Goal: Task Accomplishment & Management: Complete application form

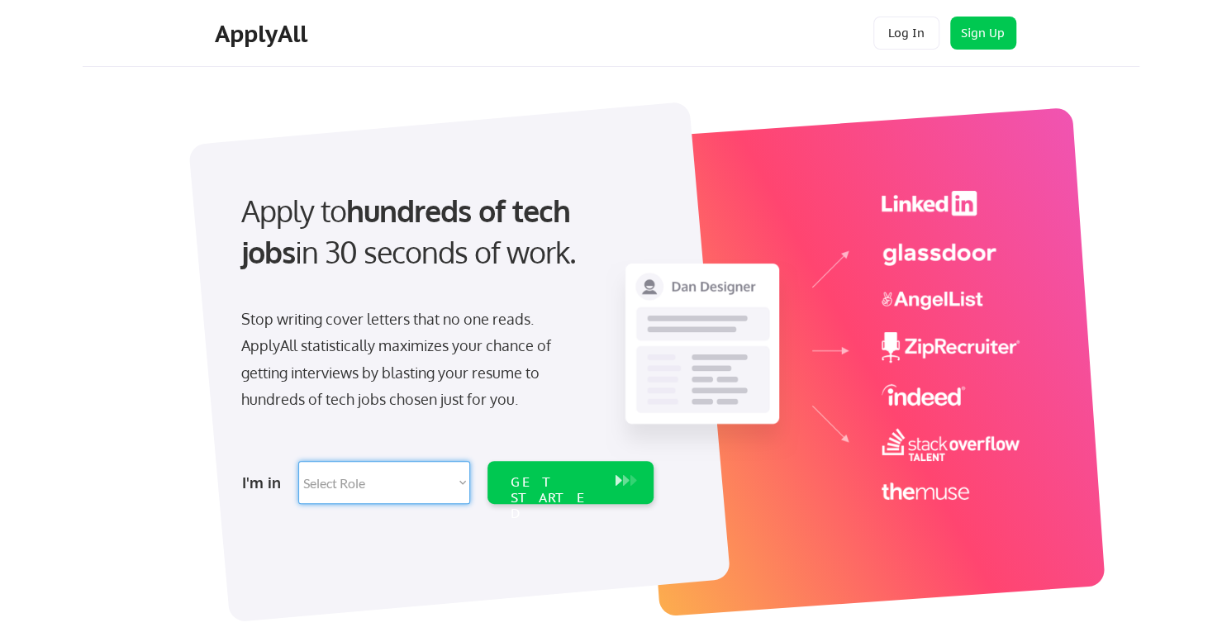
click at [417, 489] on select "Select Role Software Engineering Product Management Customer Success Sales UI/U…" at bounding box center [384, 482] width 172 height 43
select select ""engineering""
click at [298, 461] on select "Select Role Software Engineering Product Management Customer Success Sales UI/U…" at bounding box center [384, 482] width 172 height 43
select select ""engineering""
click at [556, 481] on div "GET STARTED" at bounding box center [555, 498] width 88 height 48
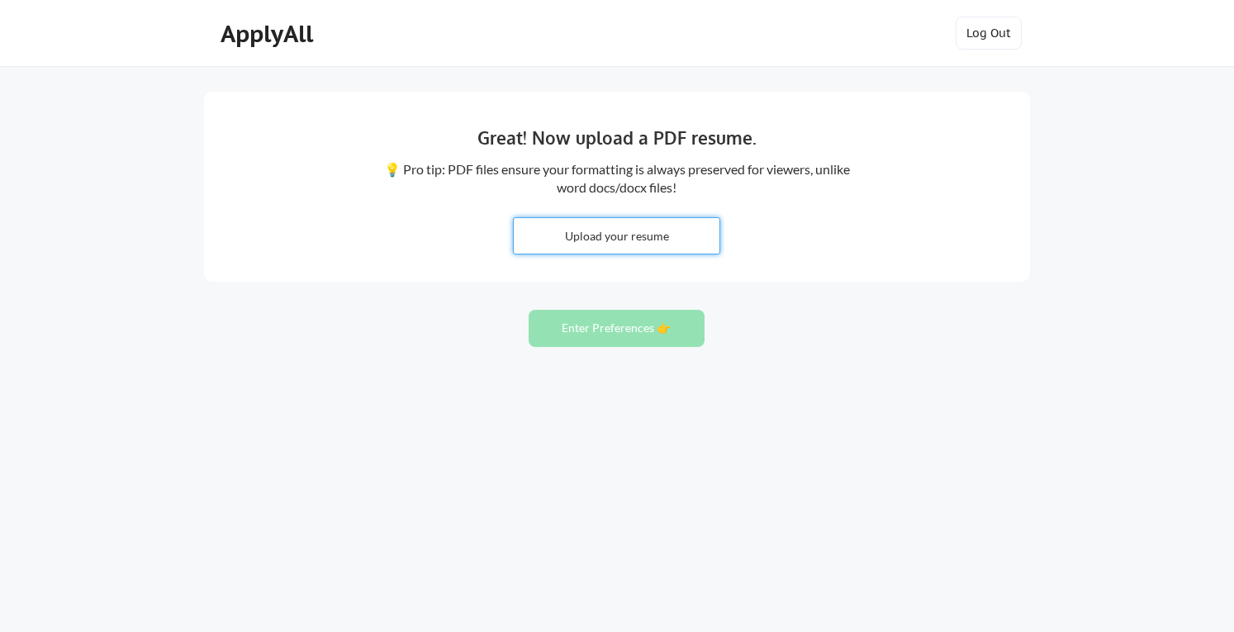
click at [618, 231] on input "file" at bounding box center [617, 236] width 206 height 36
type input "C:\fakepath\RavindraVidhate.pdf"
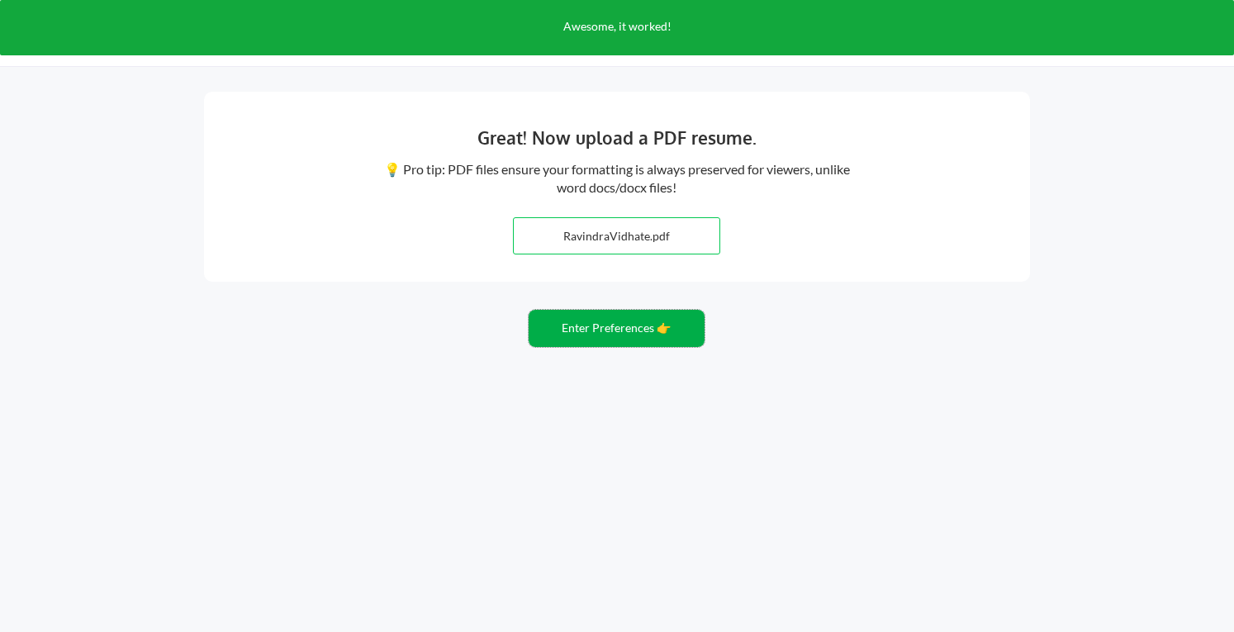
click at [613, 330] on button "Enter Preferences 👉" at bounding box center [617, 328] width 176 height 37
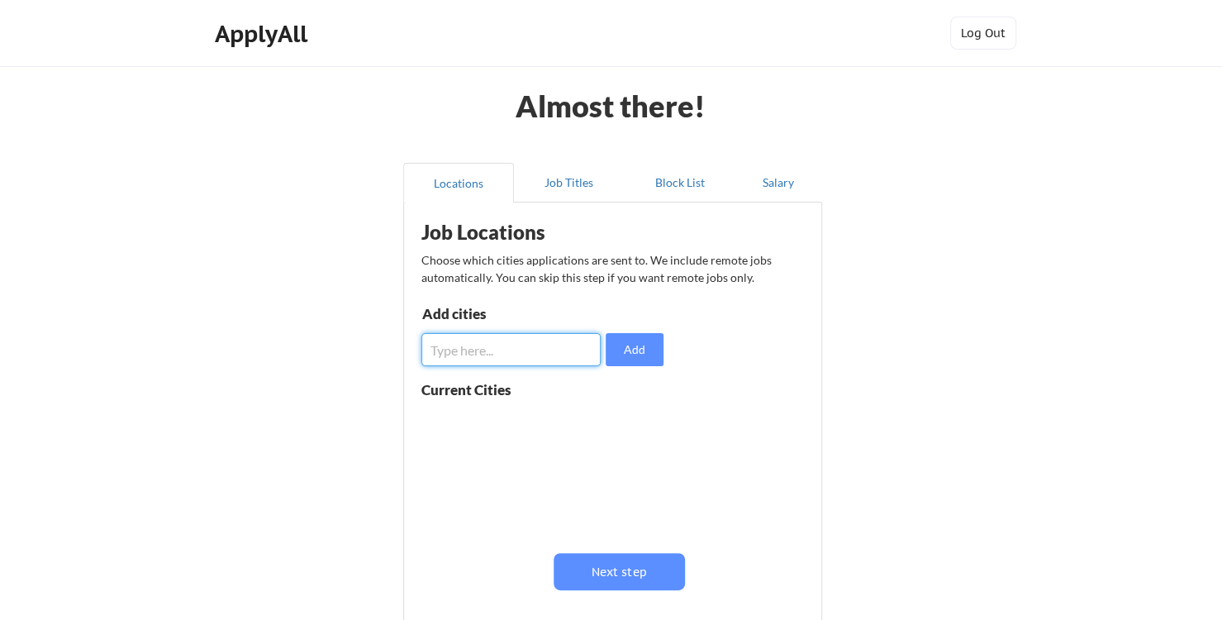
click at [507, 361] on input "input" at bounding box center [511, 349] width 180 height 33
type input "Pune, [GEOGRAPHIC_DATA]"
click at [645, 356] on button "Add" at bounding box center [635, 349] width 58 height 33
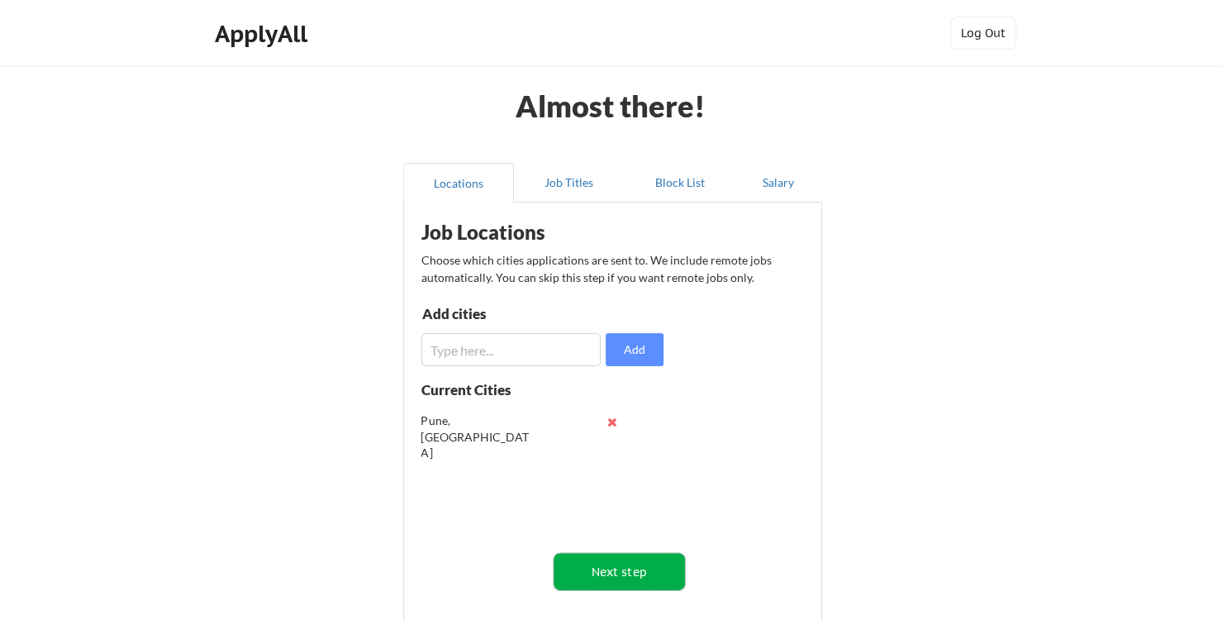
click at [601, 569] on button "Next step" at bounding box center [619, 571] width 131 height 37
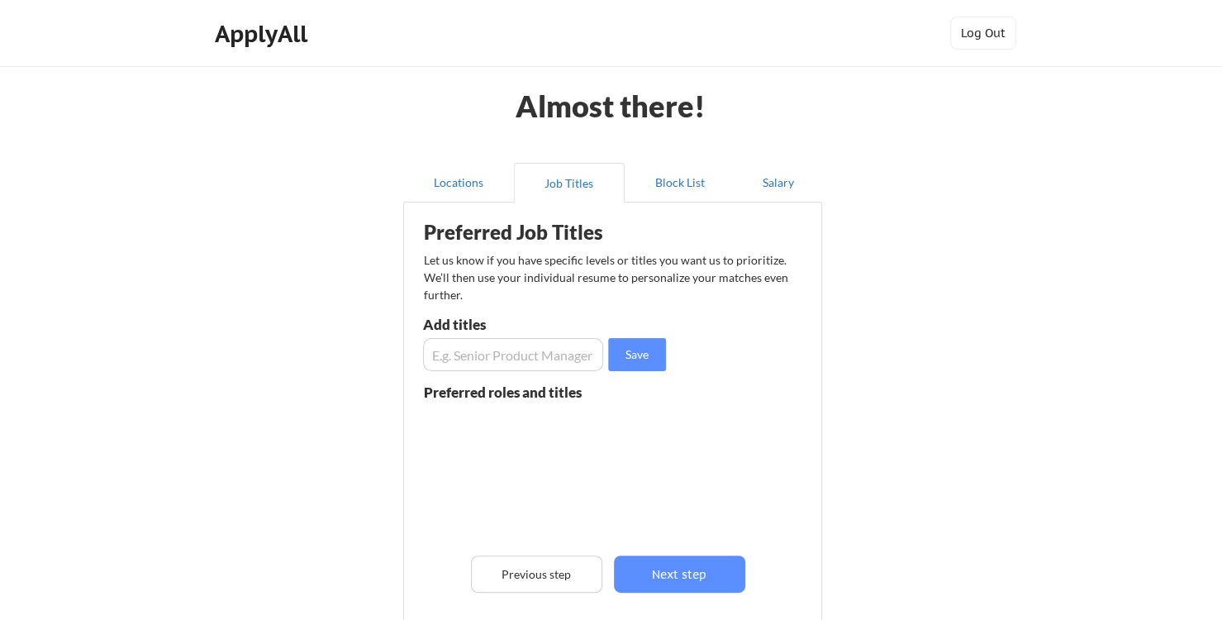
click at [531, 353] on input "input" at bounding box center [513, 354] width 181 height 33
type input "Director"
click at [641, 345] on button "Save" at bounding box center [637, 354] width 58 height 33
click at [683, 587] on button "Next step" at bounding box center [679, 573] width 131 height 37
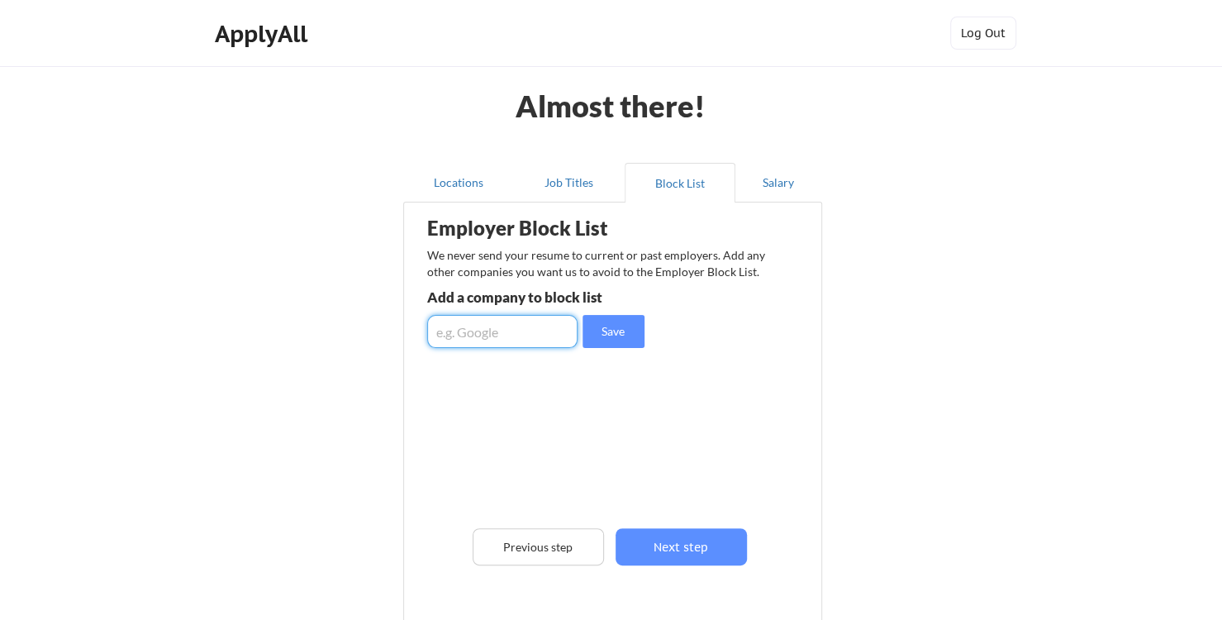
click at [521, 329] on input "input" at bounding box center [502, 331] width 150 height 33
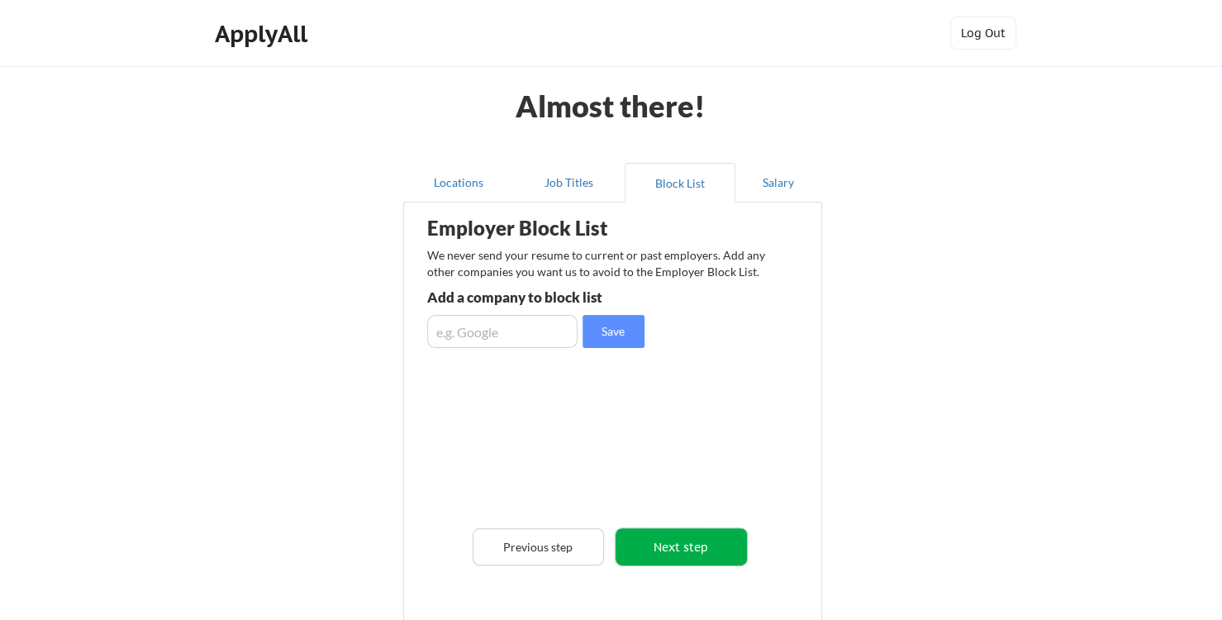
click at [664, 535] on button "Next step" at bounding box center [681, 546] width 131 height 37
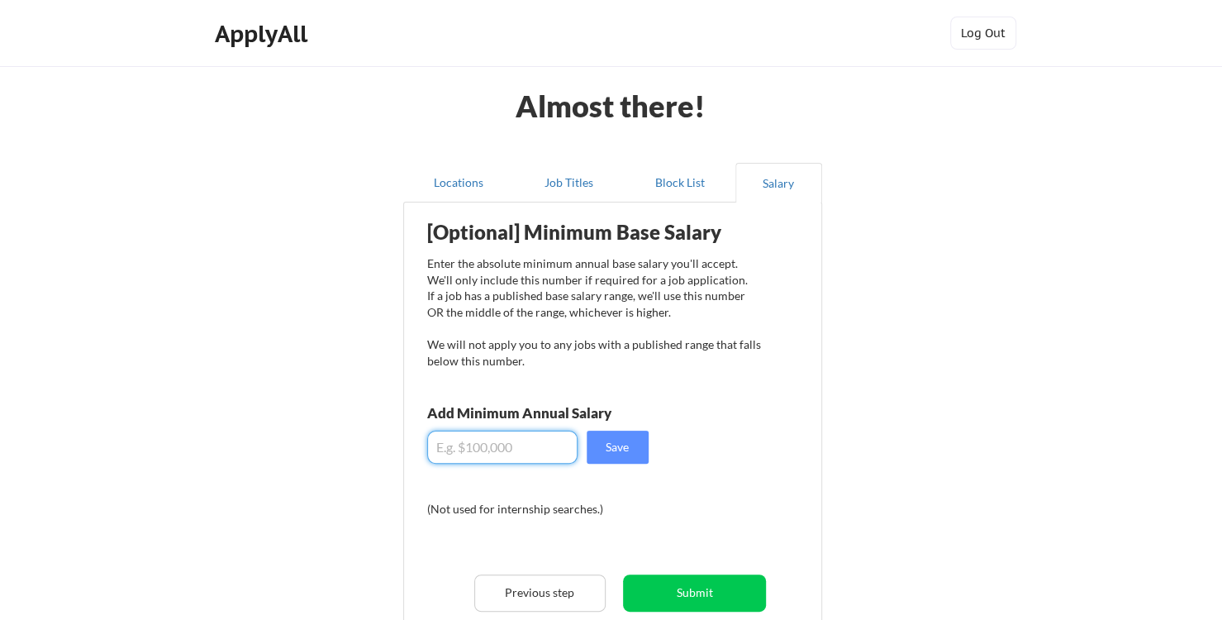
click at [489, 440] on input "input" at bounding box center [502, 447] width 150 height 33
type input "$100,000"
click at [760, 518] on div "[Optional] Minimum Base Salary Enter the absolute minimum annual base salary yo…" at bounding box center [616, 447] width 408 height 473
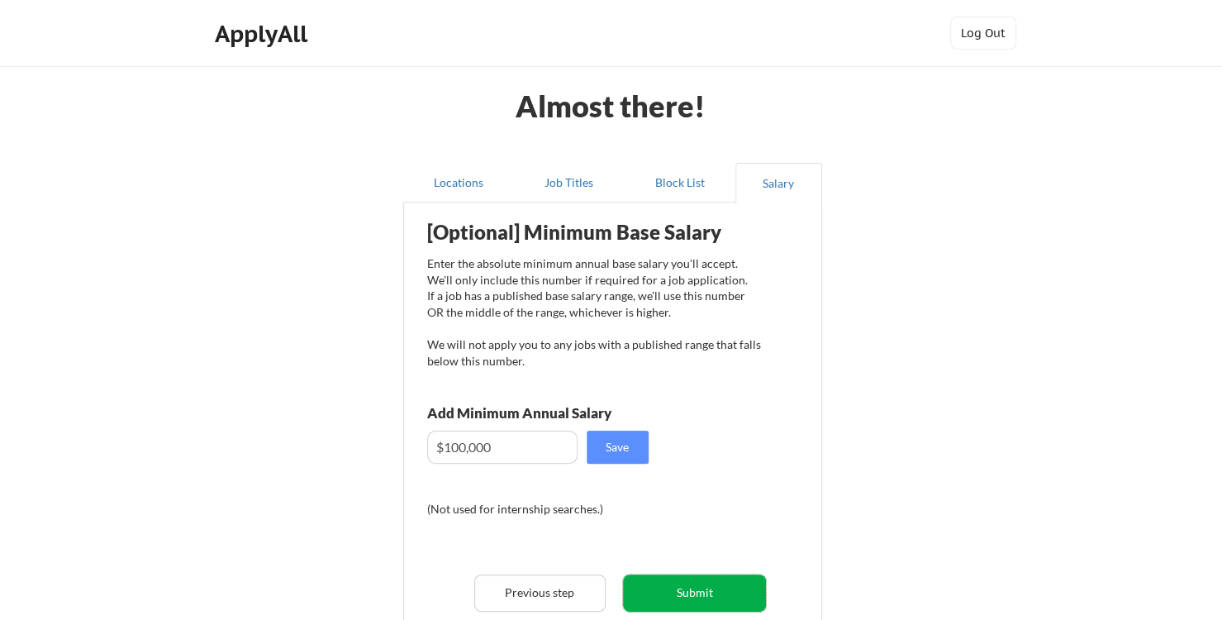
click at [679, 592] on button "Submit" at bounding box center [694, 592] width 143 height 37
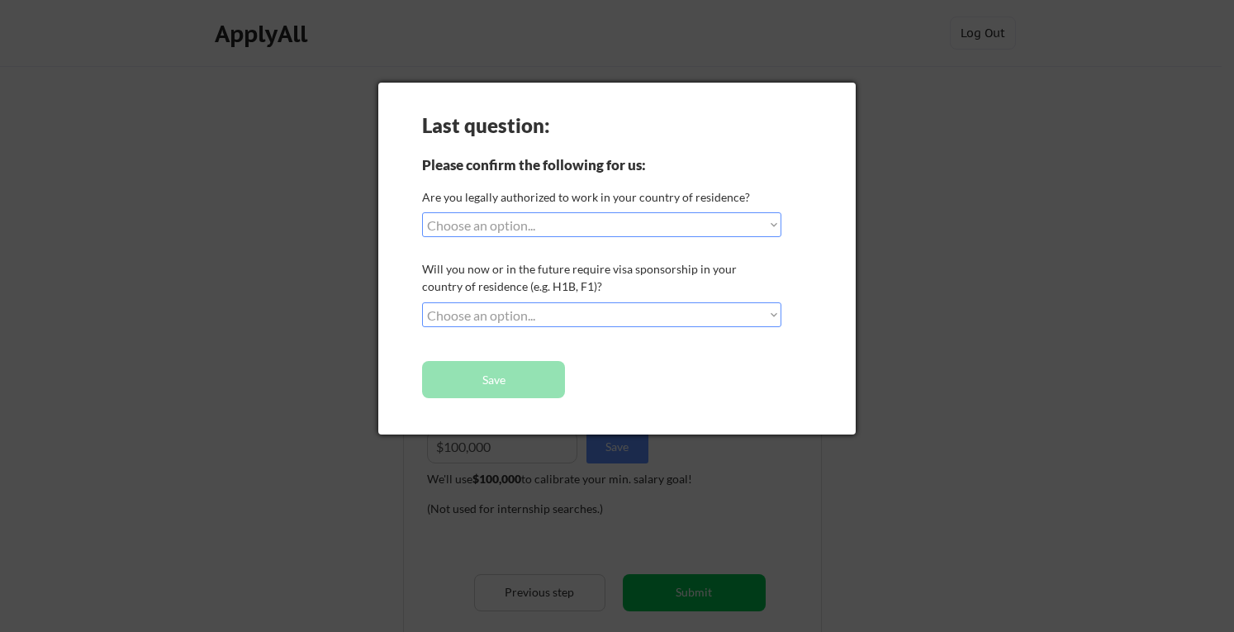
click at [920, 261] on div at bounding box center [617, 316] width 1234 height 632
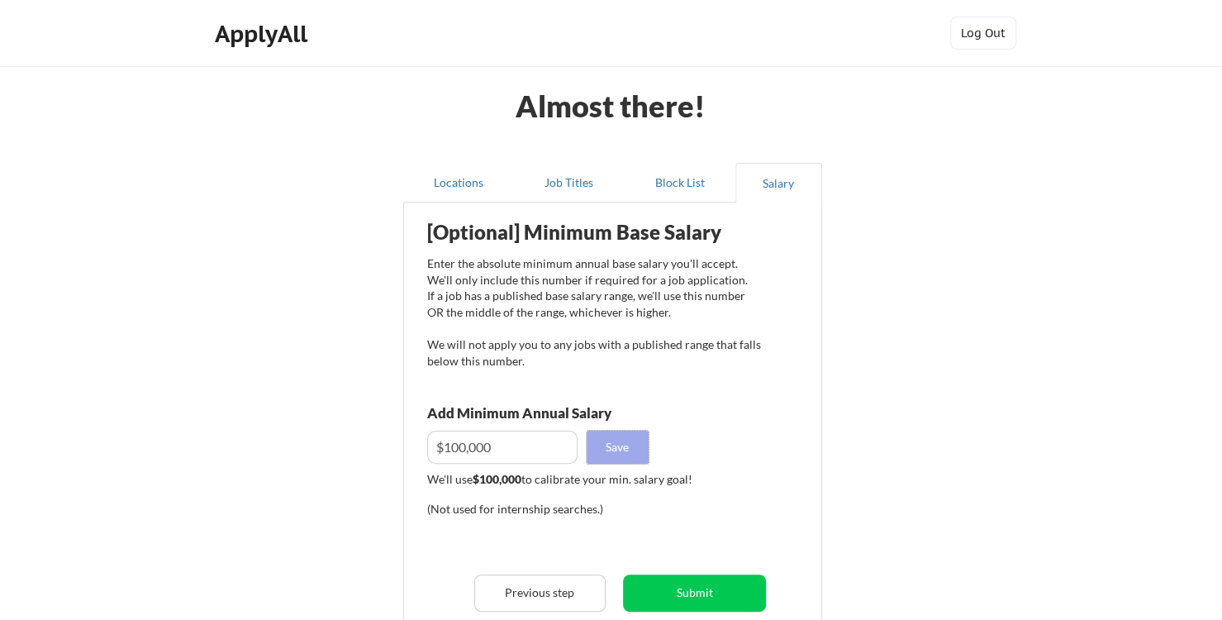
click at [621, 449] on button "Save" at bounding box center [618, 447] width 62 height 33
click at [673, 587] on button "Submit" at bounding box center [694, 592] width 143 height 37
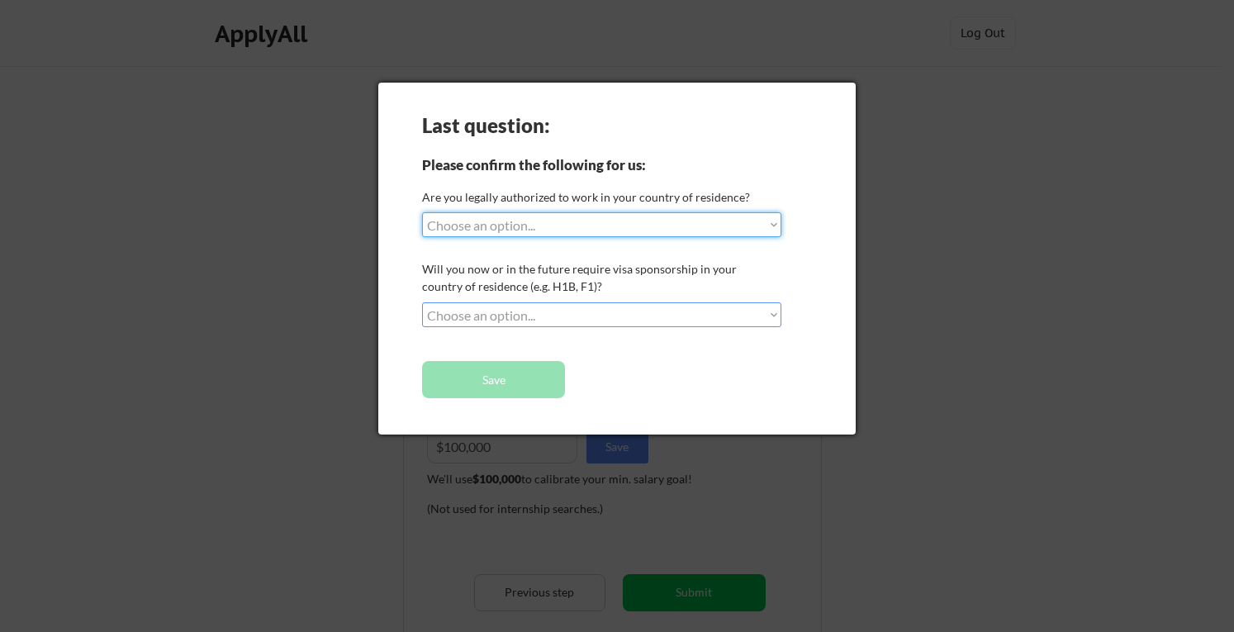
click at [571, 227] on select "Choose an option... Yes, I am a [DEMOGRAPHIC_DATA] Citizen Yes, I am a [DEMOGRA…" at bounding box center [601, 224] width 359 height 25
select select ""no__i_am_not__yet__authorized""
click at [422, 212] on select "Choose an option... Yes, I am a [DEMOGRAPHIC_DATA] Citizen Yes, I am a [DEMOGRA…" at bounding box center [601, 224] width 359 height 25
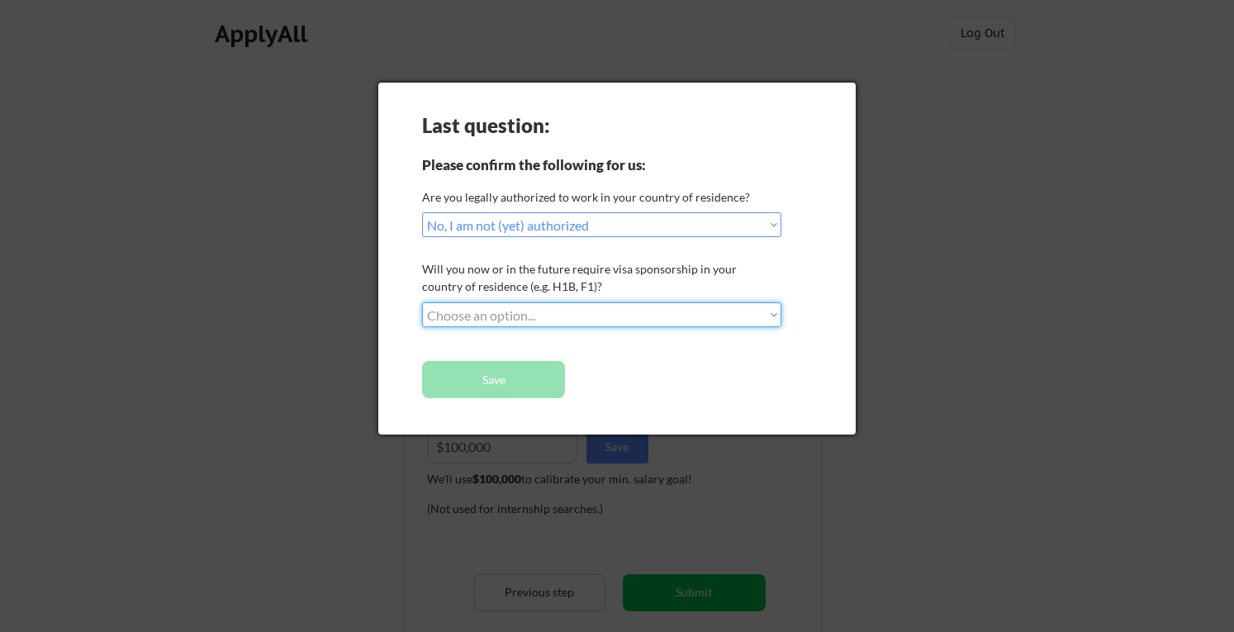
click at [565, 308] on select "Choose an option... No, I will not need sponsorship Yes, I will need sponsorship" at bounding box center [601, 314] width 359 height 25
select select ""yes__i_will_need_sponsorship""
click at [422, 302] on select "Choose an option... No, I will not need sponsorship Yes, I will need sponsorship" at bounding box center [601, 314] width 359 height 25
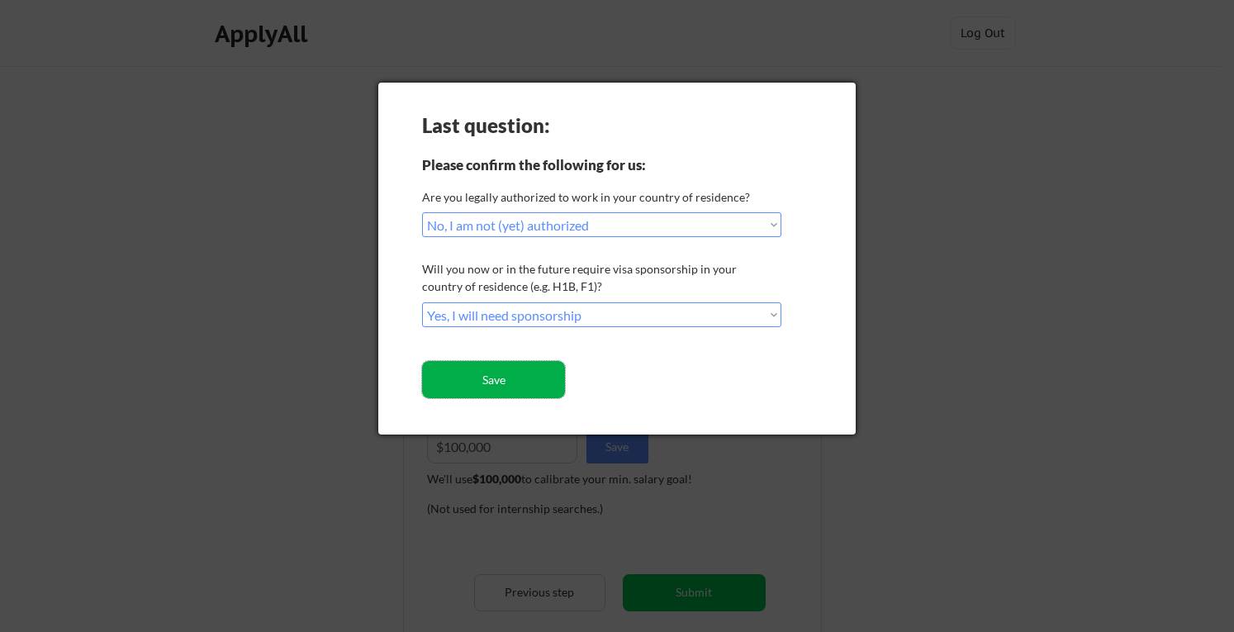
click at [496, 377] on button "Save" at bounding box center [493, 379] width 143 height 37
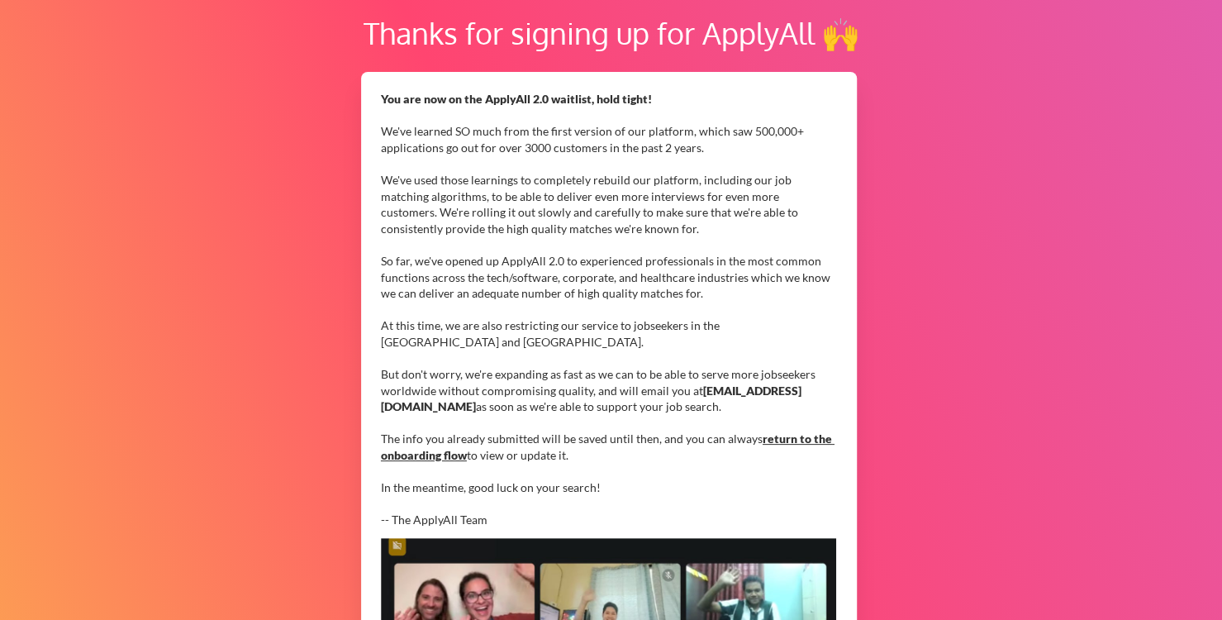
scroll to position [93, 0]
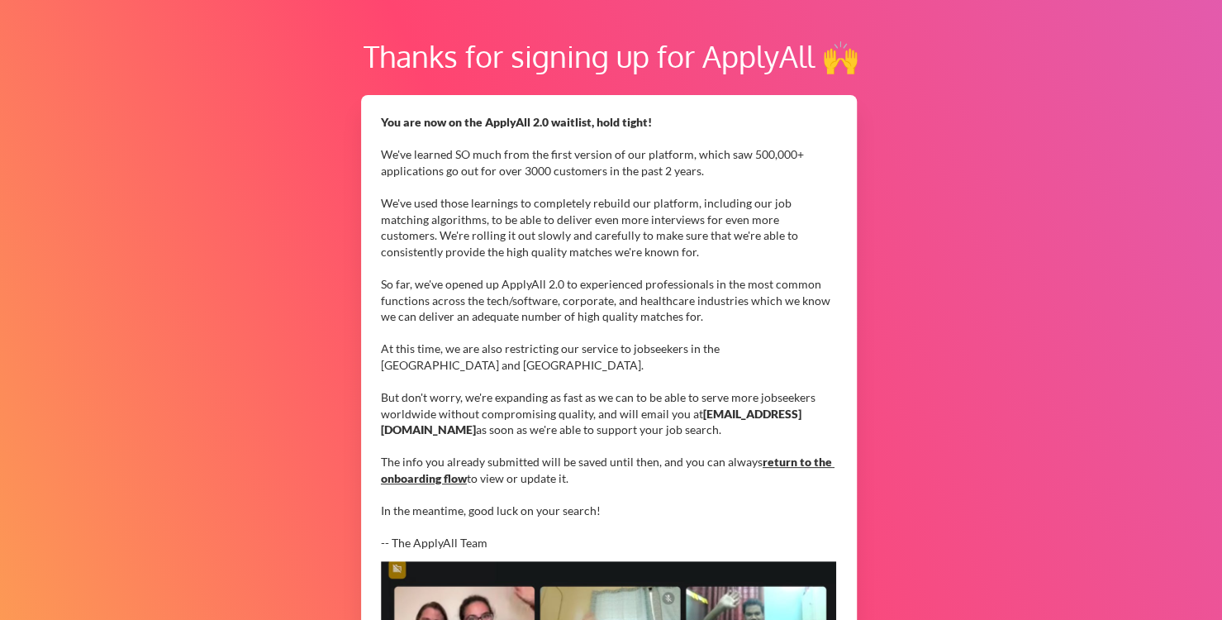
click at [611, 388] on div "You are now on the ApplyAll 2.0 waitlist, hold tight! We've learned SO much fro…" at bounding box center [608, 332] width 455 height 437
